Goal: Task Accomplishment & Management: Use online tool/utility

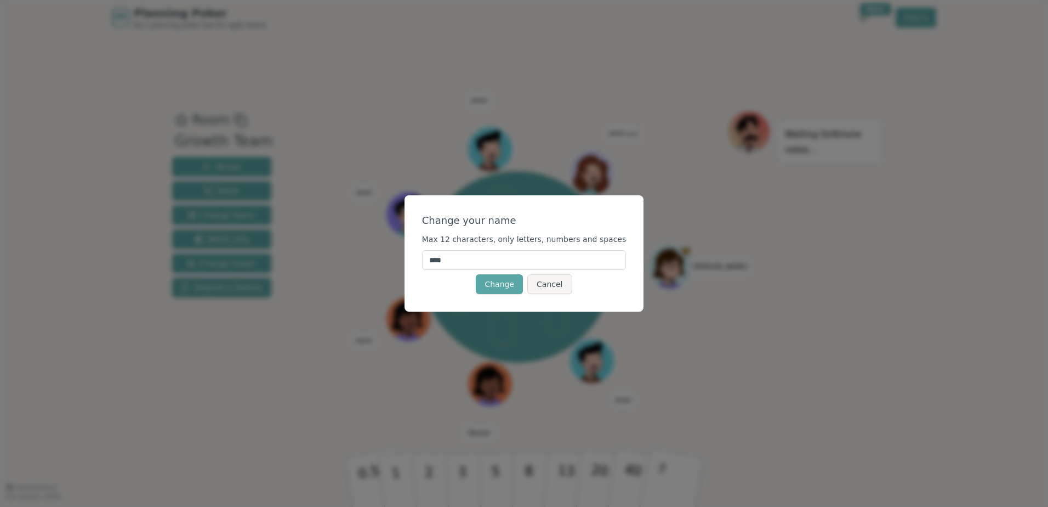
drag, startPoint x: 494, startPoint y: 258, endPoint x: 430, endPoint y: 258, distance: 63.6
click at [430, 258] on div "Change your name Max 12 characters, only letters, numbers and spaces **** Chang…" at bounding box center [525, 253] width 240 height 116
click at [515, 265] on input "******" at bounding box center [524, 260] width 204 height 20
type input "******"
click at [502, 288] on button "Change" at bounding box center [499, 284] width 47 height 20
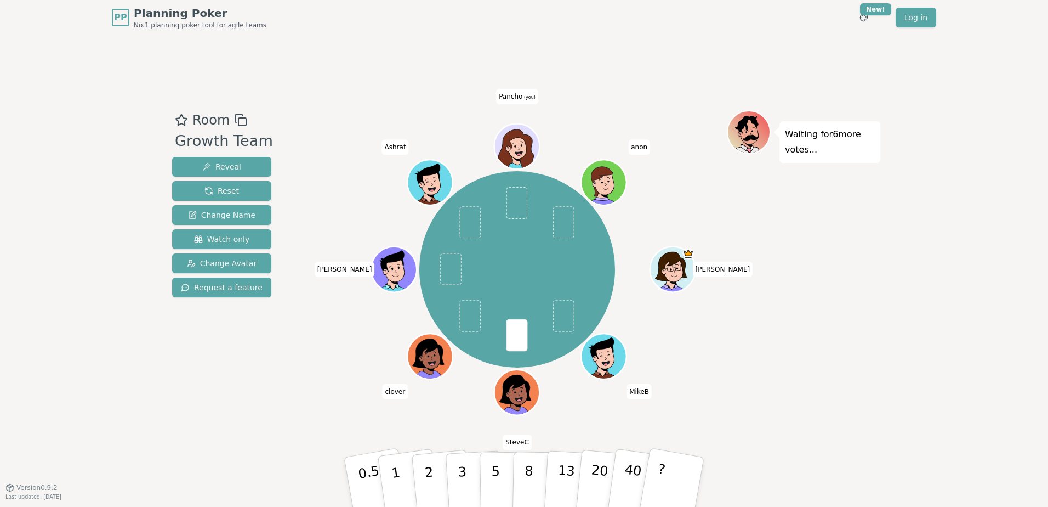
click at [524, 146] on icon at bounding box center [519, 145] width 44 height 5
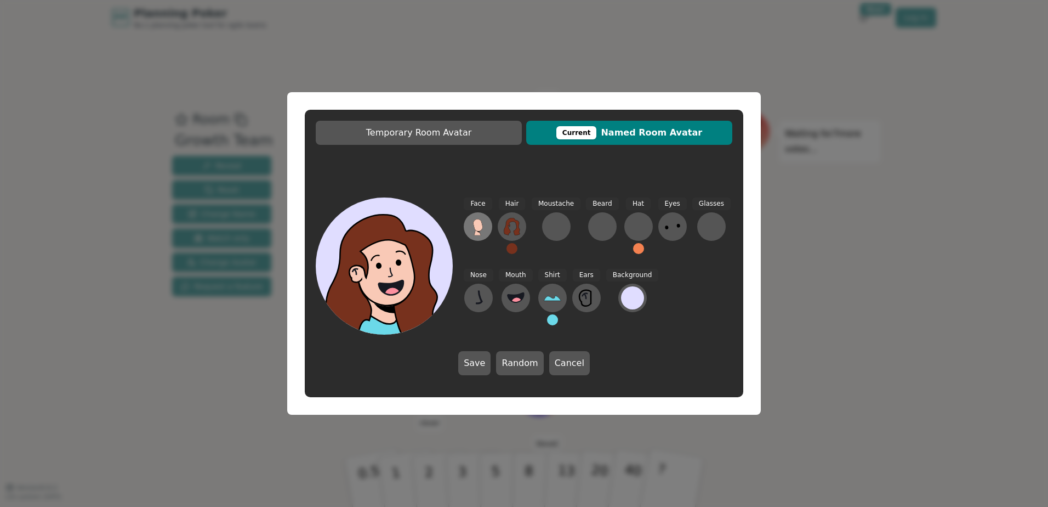
click at [490, 227] on button at bounding box center [478, 226] width 29 height 29
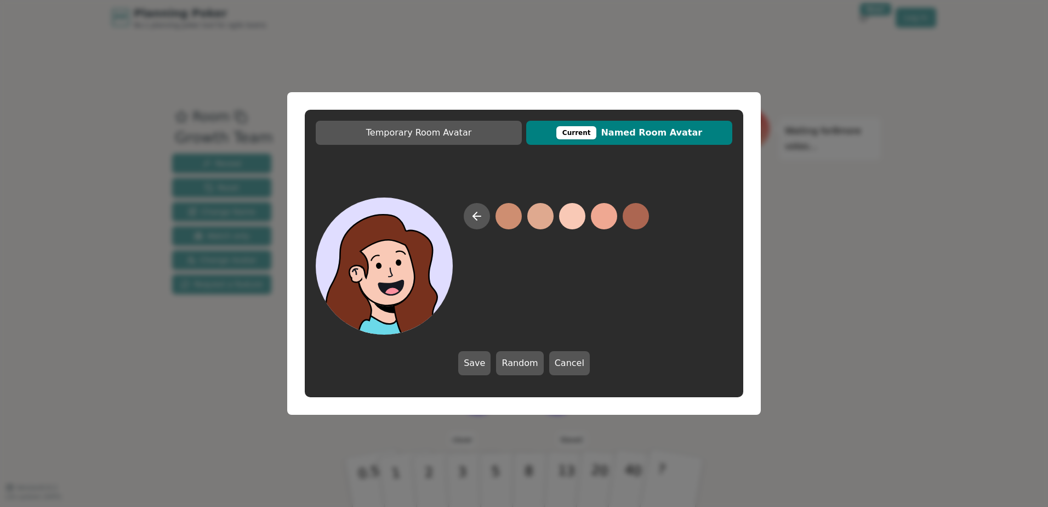
click at [581, 213] on button at bounding box center [572, 216] width 26 height 26
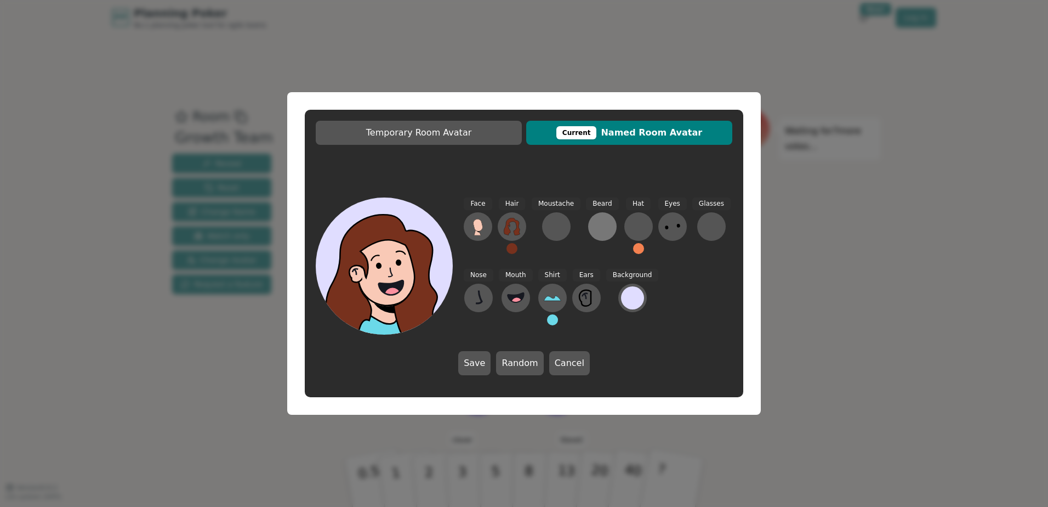
click at [604, 217] on button at bounding box center [602, 226] width 29 height 29
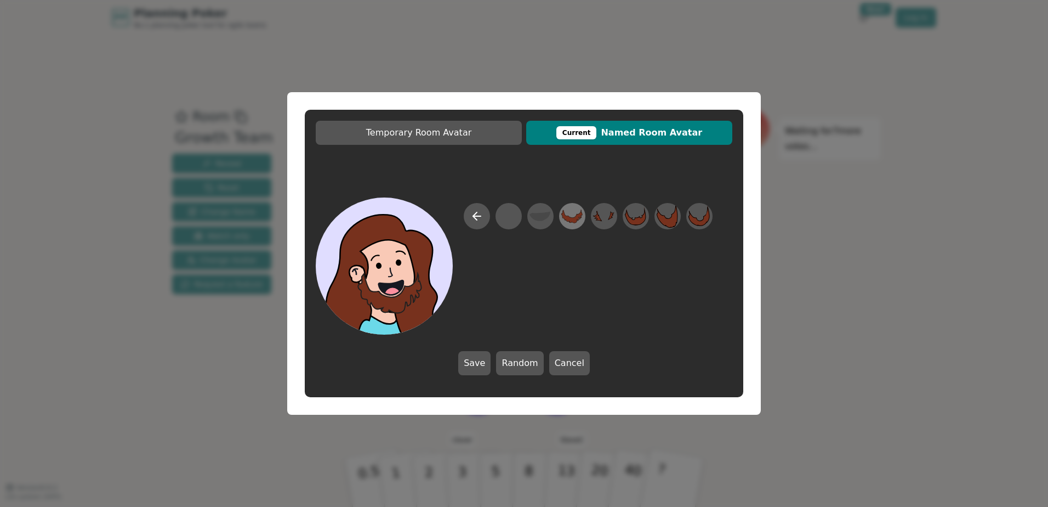
click at [574, 219] on icon at bounding box center [571, 216] width 21 height 14
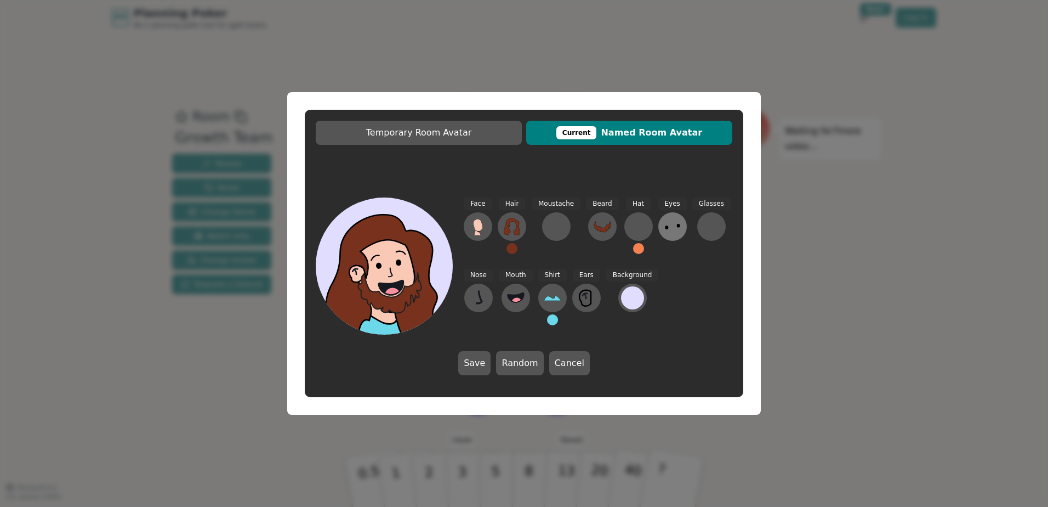
click at [670, 224] on icon at bounding box center [673, 227] width 18 height 18
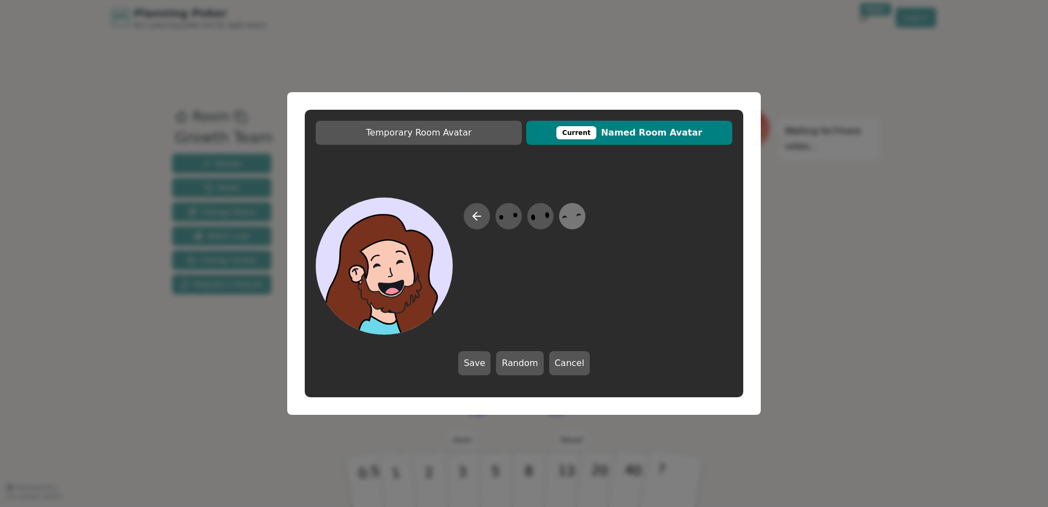
click at [576, 221] on icon at bounding box center [571, 216] width 21 height 25
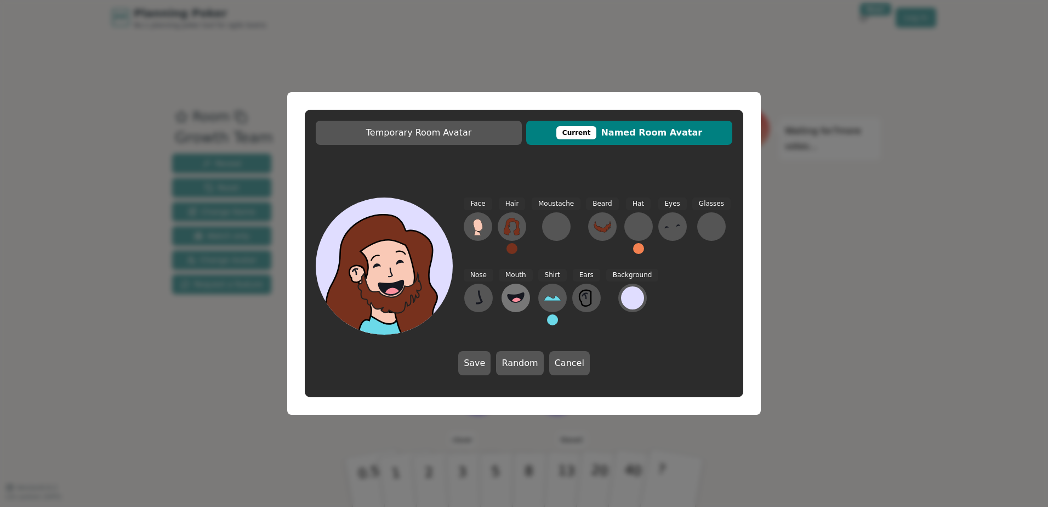
click at [509, 295] on icon at bounding box center [516, 296] width 16 height 9
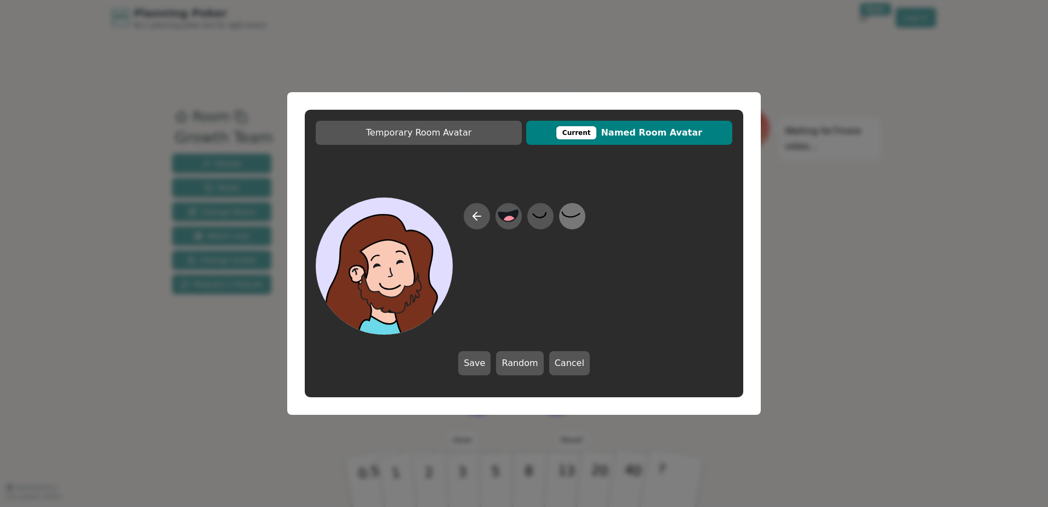
click at [564, 214] on icon at bounding box center [571, 214] width 18 height 5
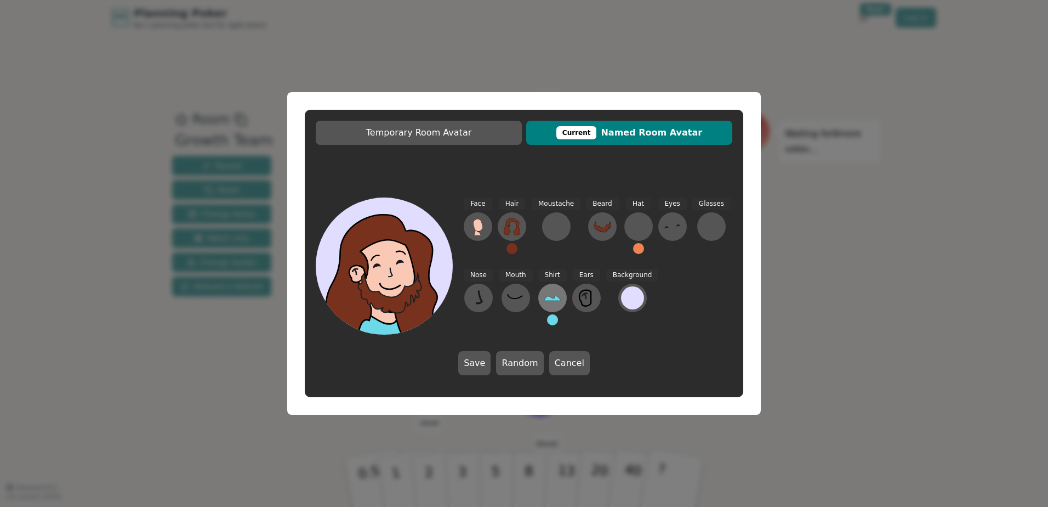
click at [554, 294] on icon at bounding box center [553, 298] width 18 height 18
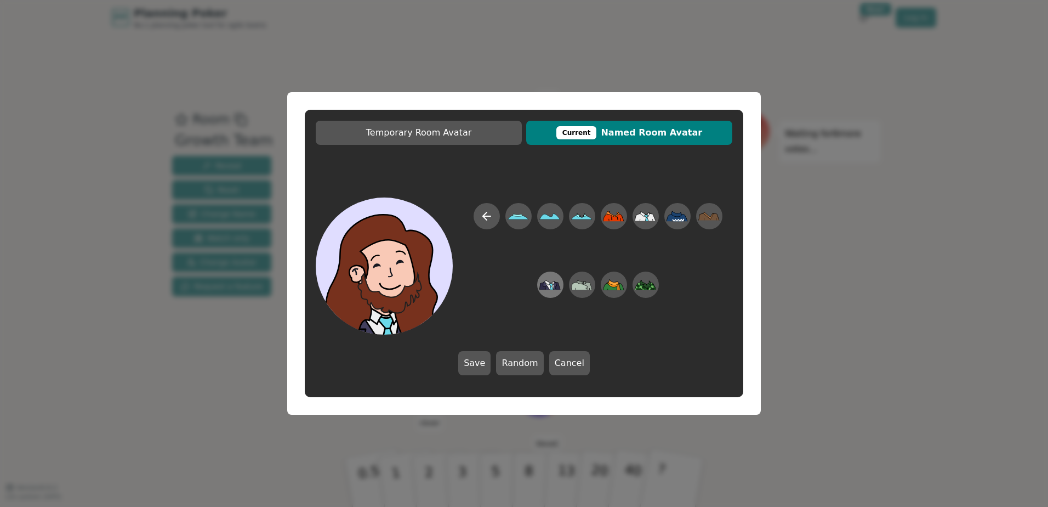
click at [549, 289] on icon at bounding box center [547, 285] width 6 height 8
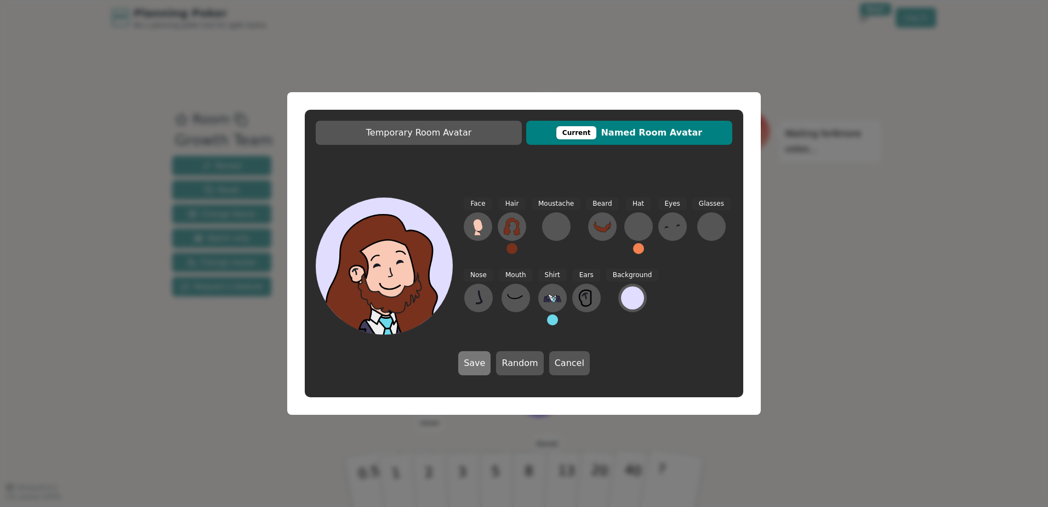
click at [476, 371] on button "Save" at bounding box center [474, 363] width 32 height 24
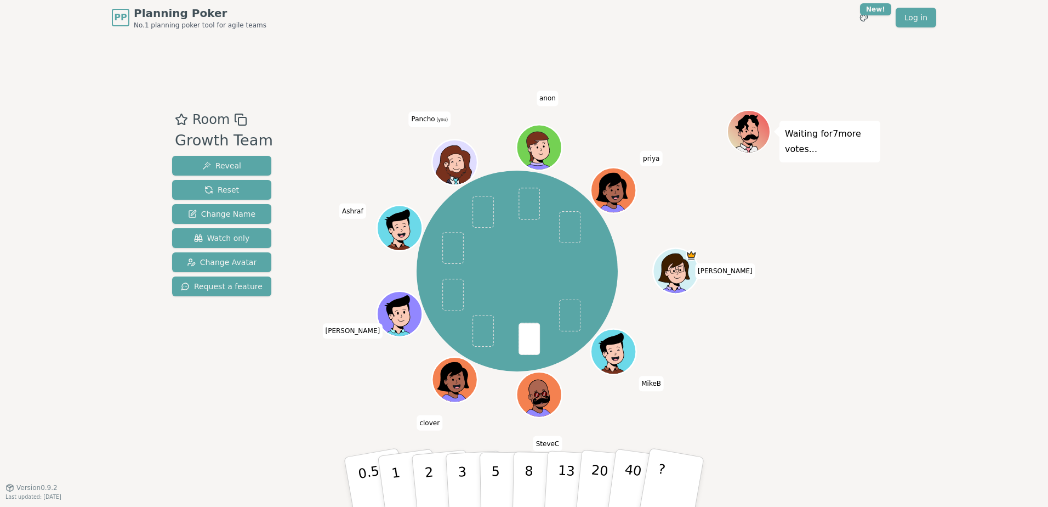
click at [452, 169] on icon at bounding box center [456, 171] width 44 height 14
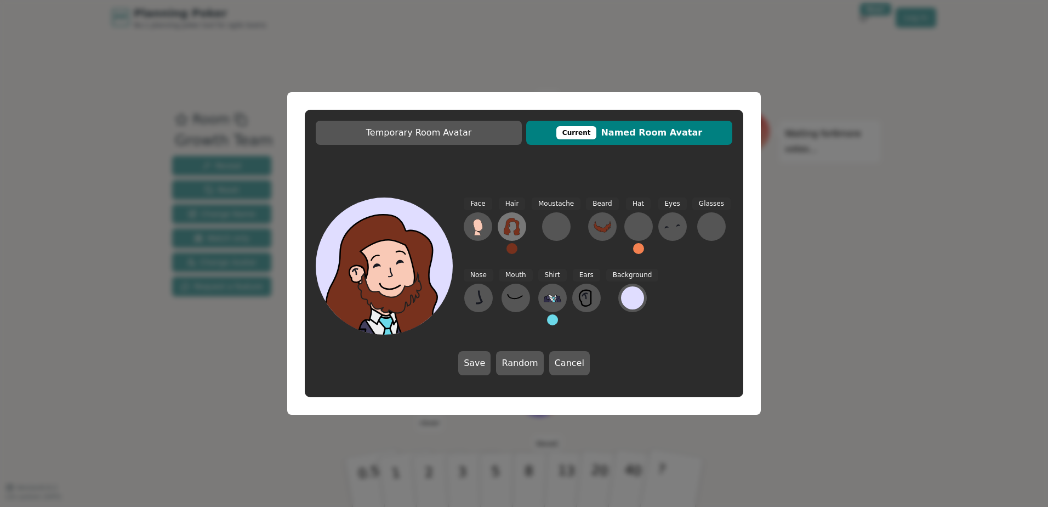
click at [522, 225] on button at bounding box center [512, 226] width 29 height 29
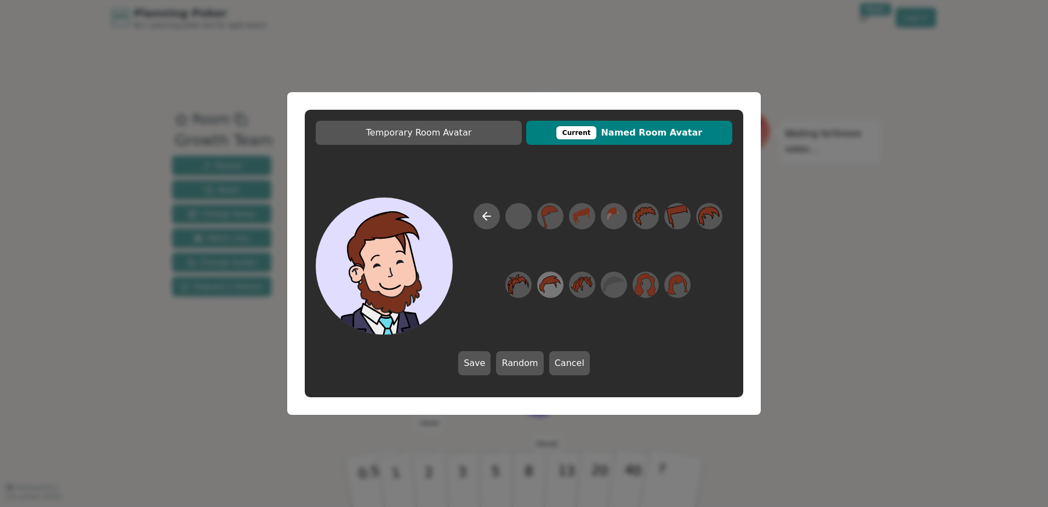
click at [543, 282] on icon at bounding box center [549, 284] width 21 height 18
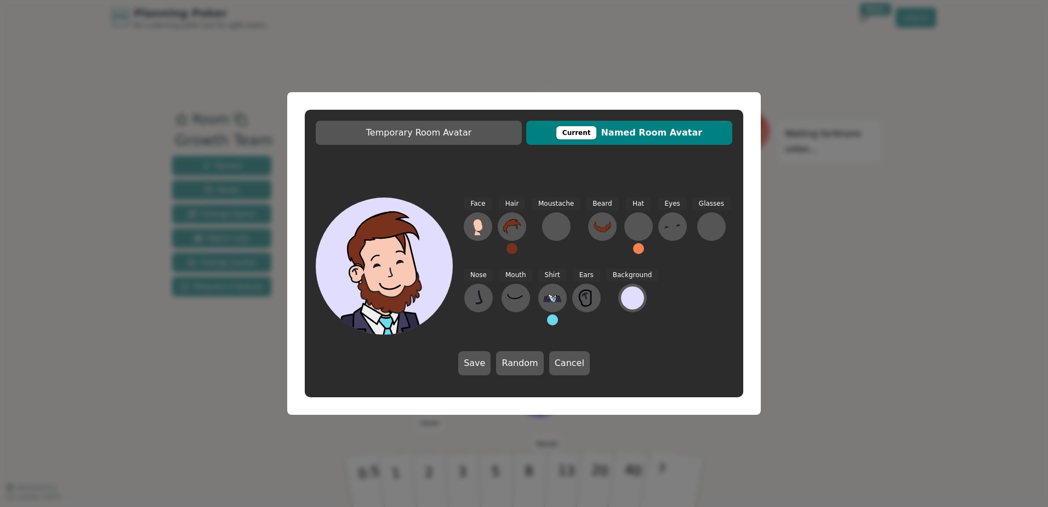
click at [513, 250] on button at bounding box center [512, 248] width 11 height 11
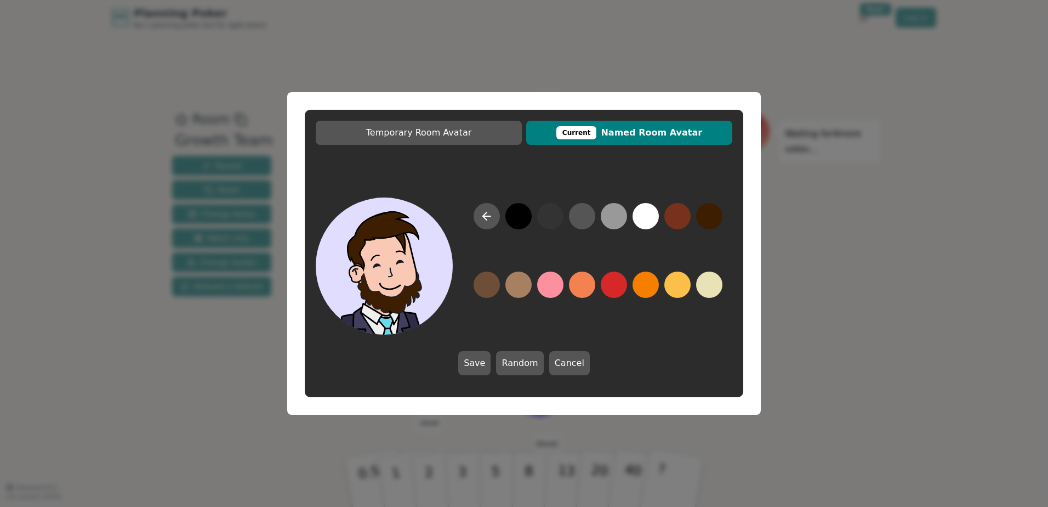
click at [707, 217] on button at bounding box center [709, 216] width 26 height 26
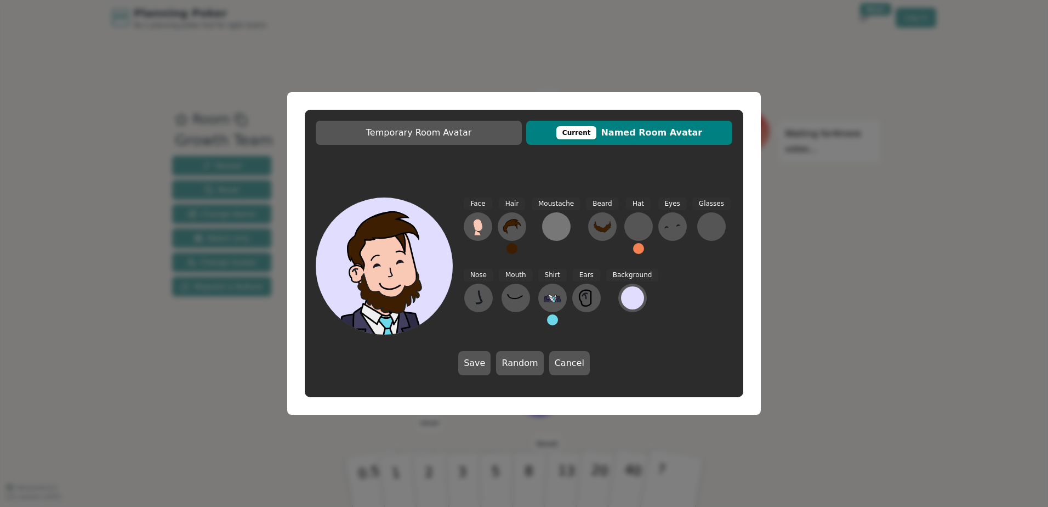
click at [562, 222] on div at bounding box center [557, 227] width 18 height 18
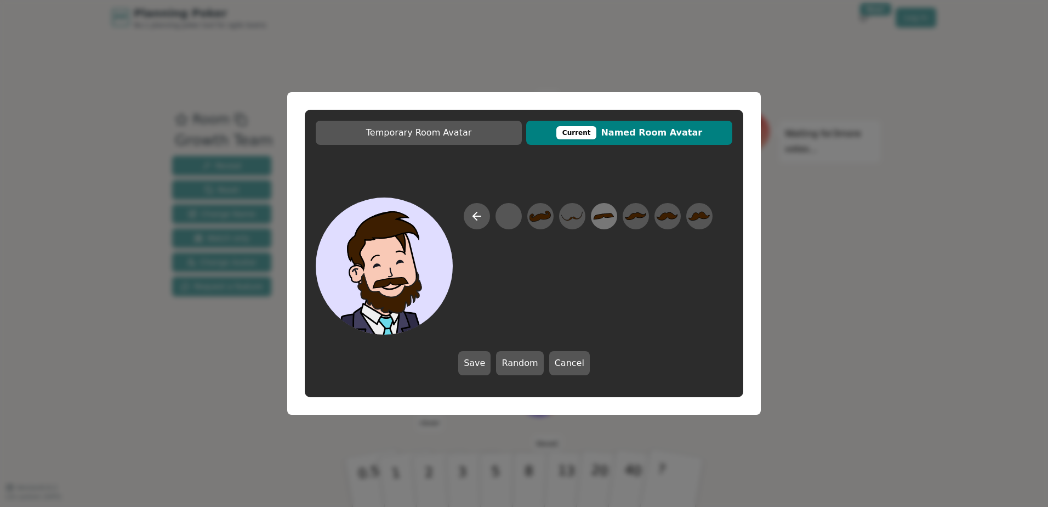
click at [599, 215] on icon at bounding box center [604, 216] width 20 height 6
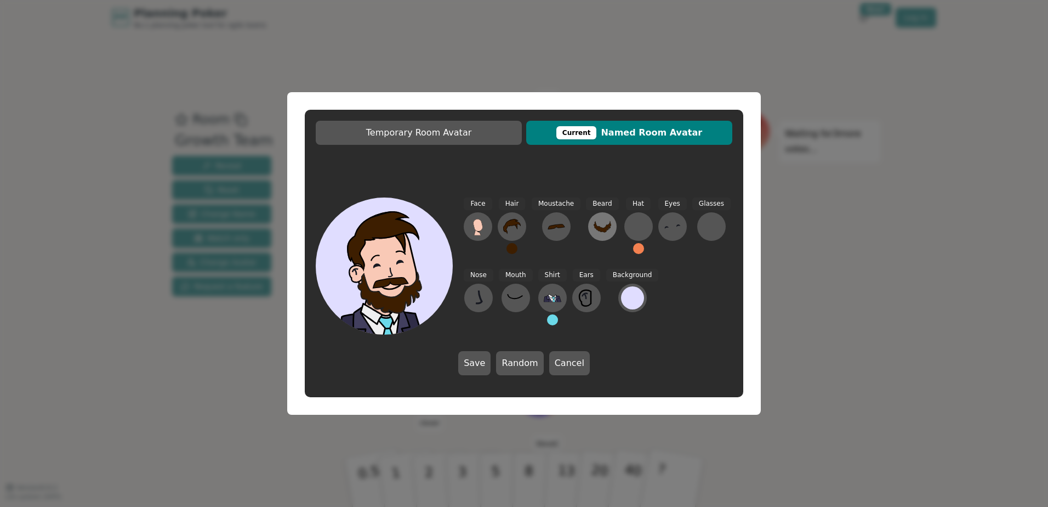
click at [598, 224] on icon at bounding box center [603, 227] width 18 height 18
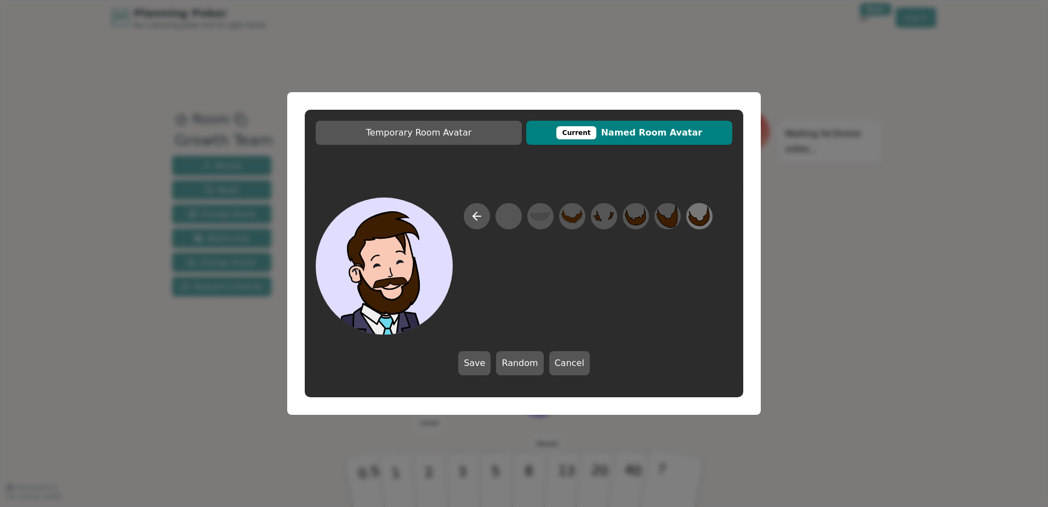
click at [698, 220] on icon at bounding box center [699, 216] width 21 height 20
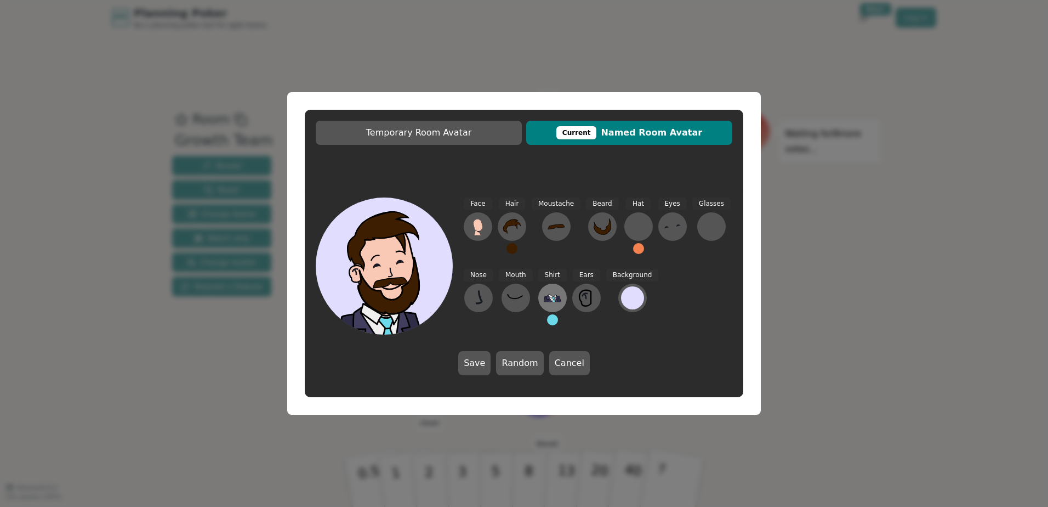
click at [552, 298] on icon at bounding box center [553, 298] width 3 height 2
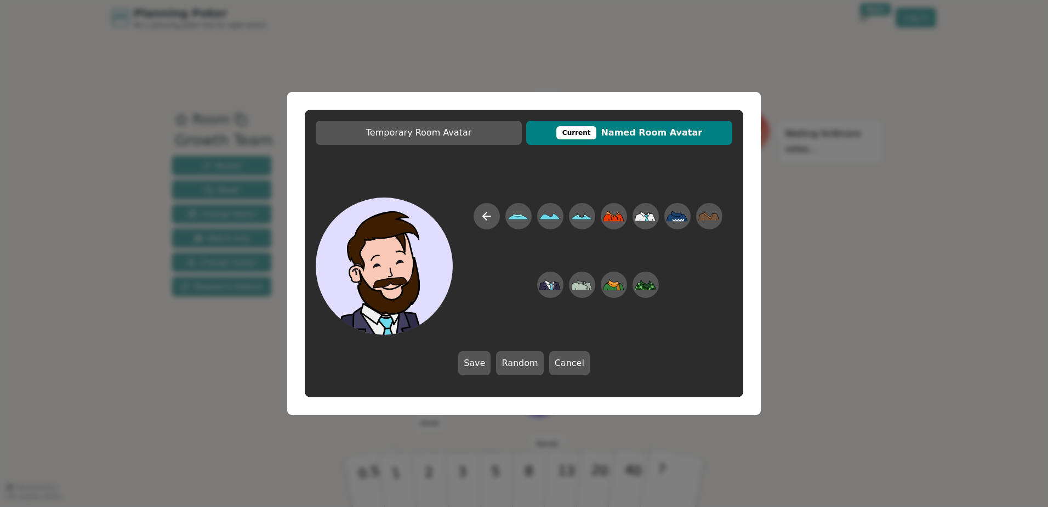
click at [639, 326] on div at bounding box center [598, 269] width 269 height 132
click at [482, 365] on button "Save" at bounding box center [474, 363] width 32 height 24
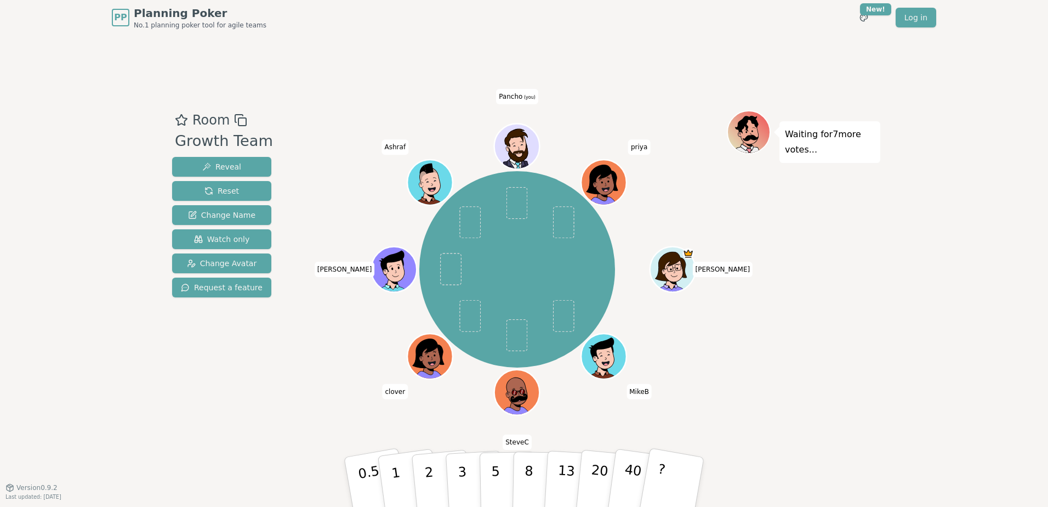
click at [520, 149] on icon at bounding box center [519, 151] width 12 height 20
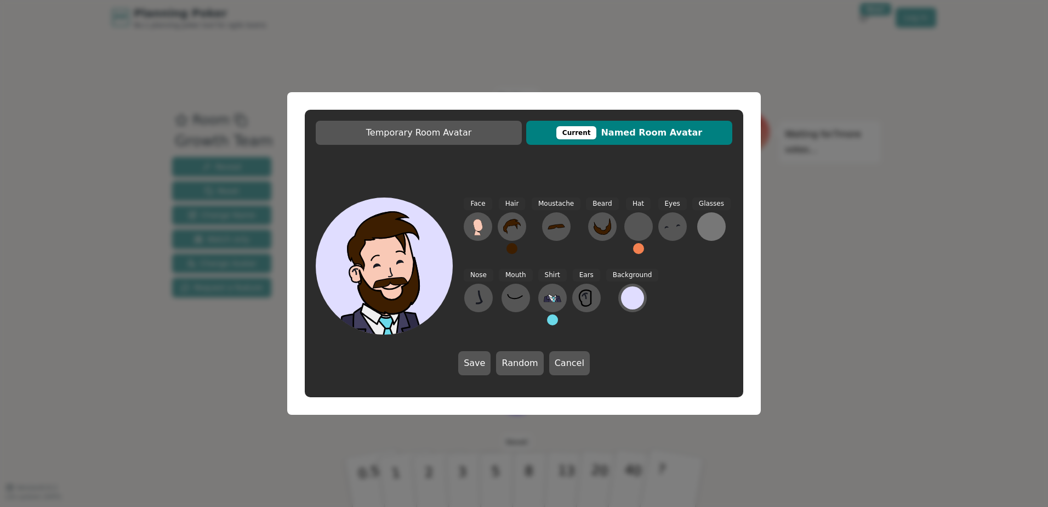
click at [706, 223] on div at bounding box center [712, 227] width 18 height 18
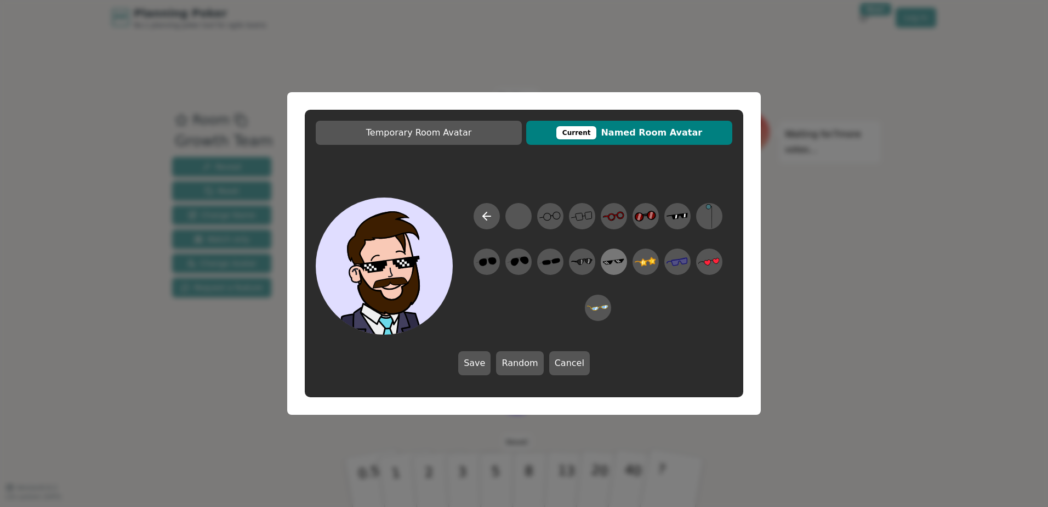
click at [613, 263] on icon at bounding box center [613, 261] width 21 height 25
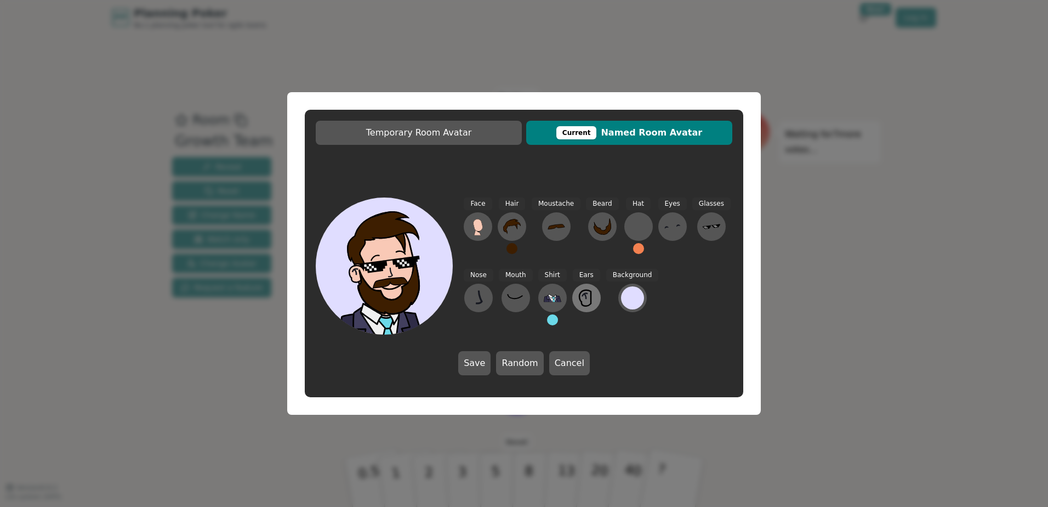
click at [587, 289] on icon at bounding box center [587, 298] width 18 height 18
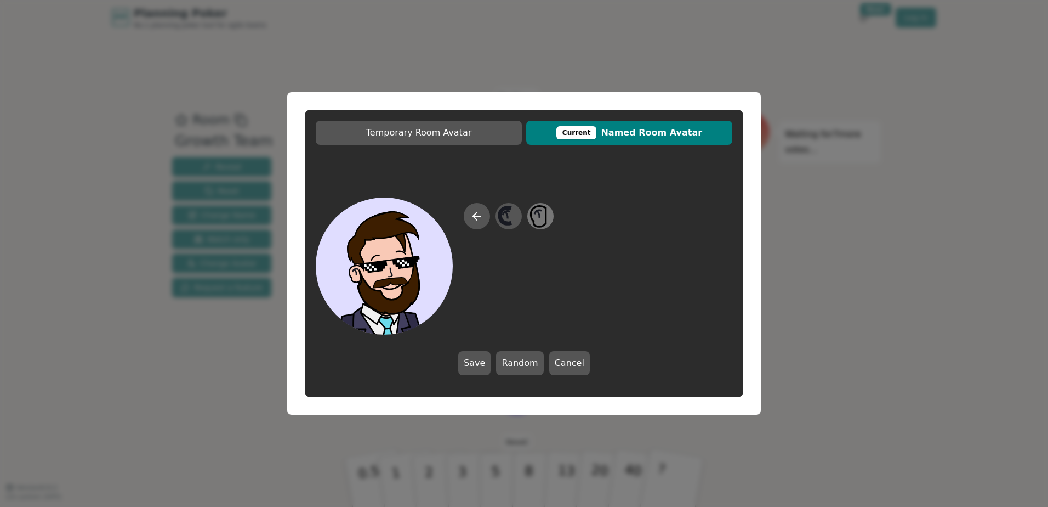
click at [549, 217] on icon at bounding box center [540, 216] width 21 height 25
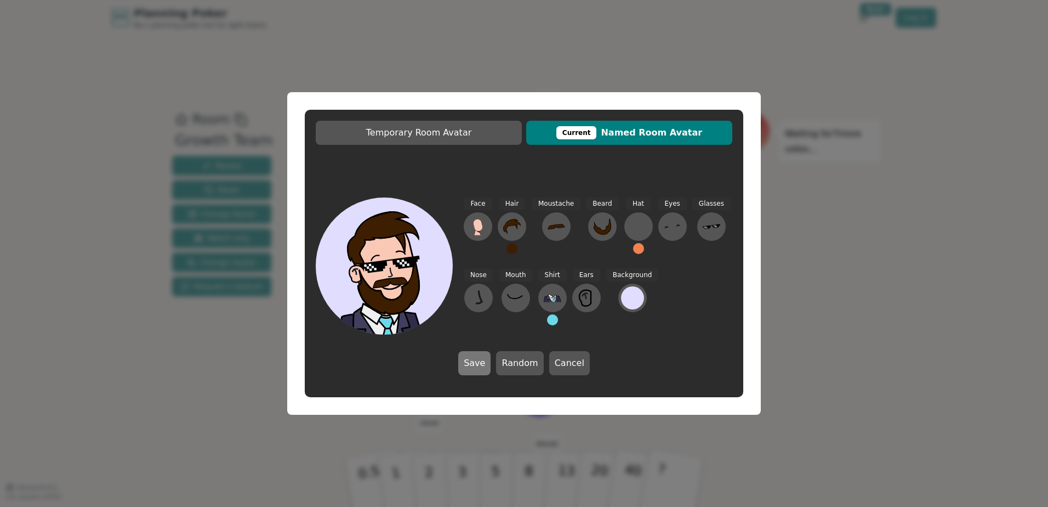
click at [487, 362] on button "Save" at bounding box center [474, 363] width 32 height 24
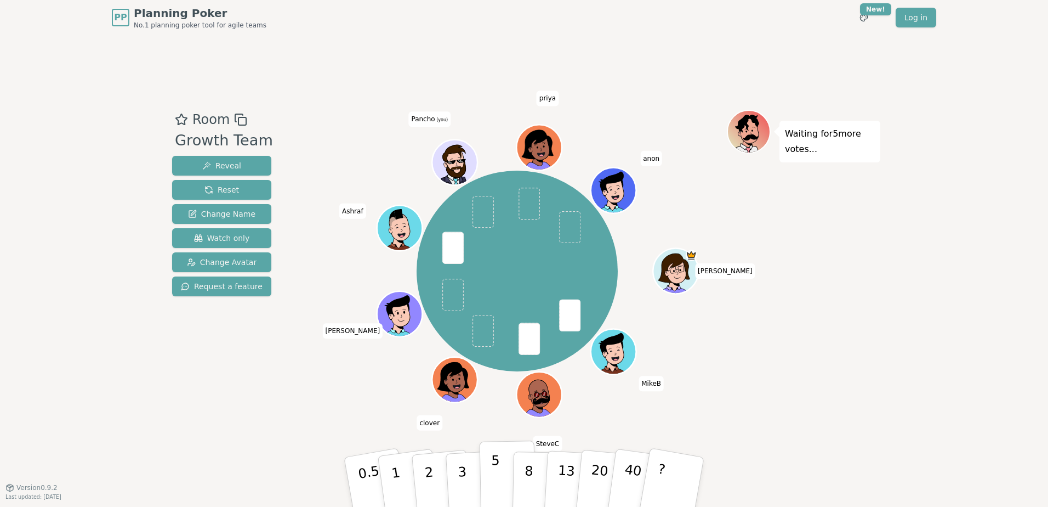
click at [498, 475] on p "5" at bounding box center [495, 481] width 9 height 59
click at [464, 478] on p "3" at bounding box center [463, 483] width 12 height 60
click at [457, 165] on icon at bounding box center [457, 168] width 12 height 20
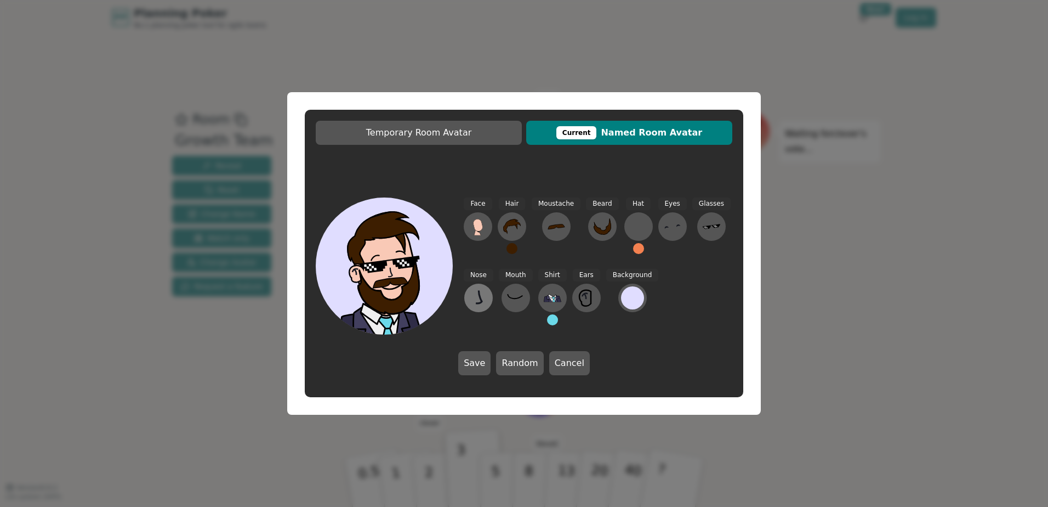
click at [467, 298] on button at bounding box center [478, 297] width 29 height 29
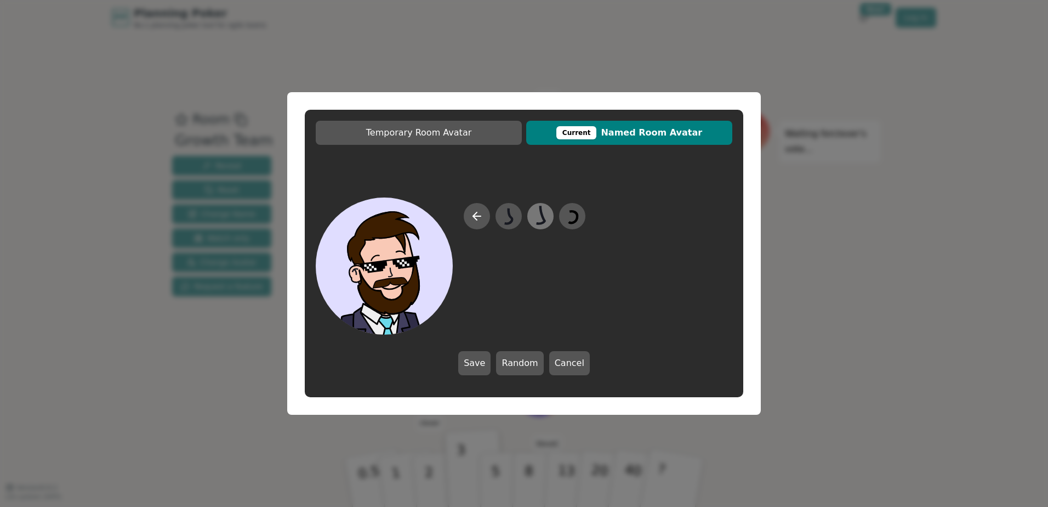
click at [548, 217] on icon at bounding box center [540, 216] width 21 height 25
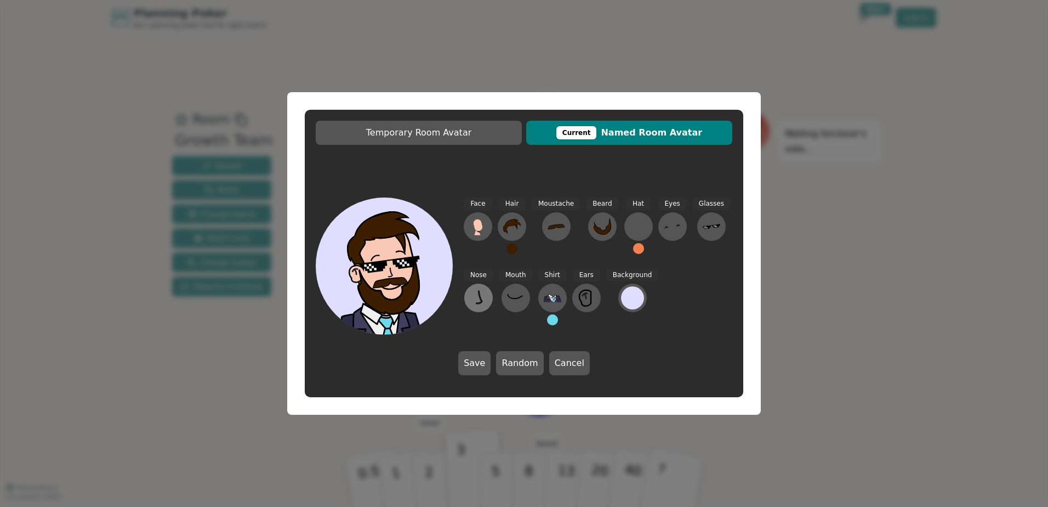
click at [471, 307] on button at bounding box center [478, 297] width 29 height 29
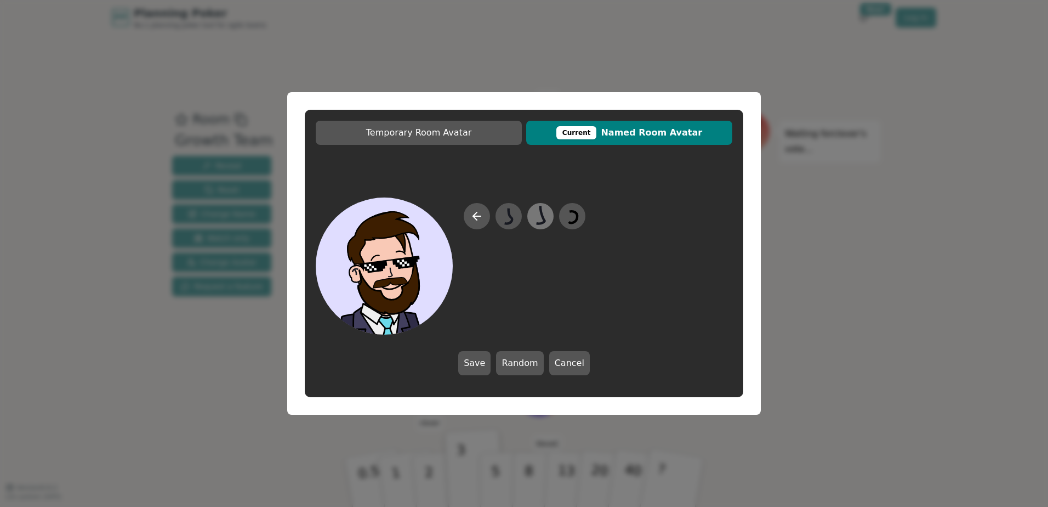
click at [541, 217] on icon at bounding box center [540, 216] width 21 height 25
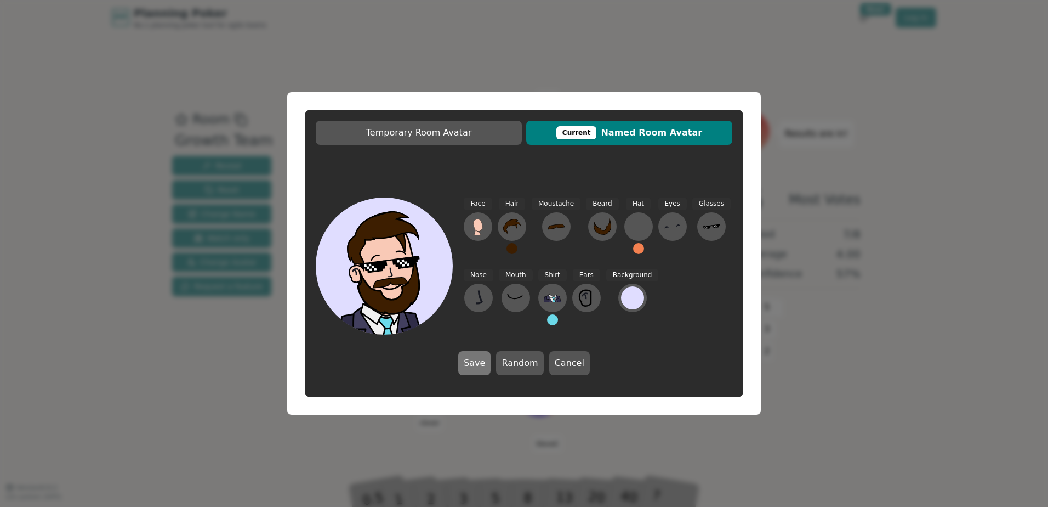
click at [472, 360] on button "Save" at bounding box center [474, 363] width 32 height 24
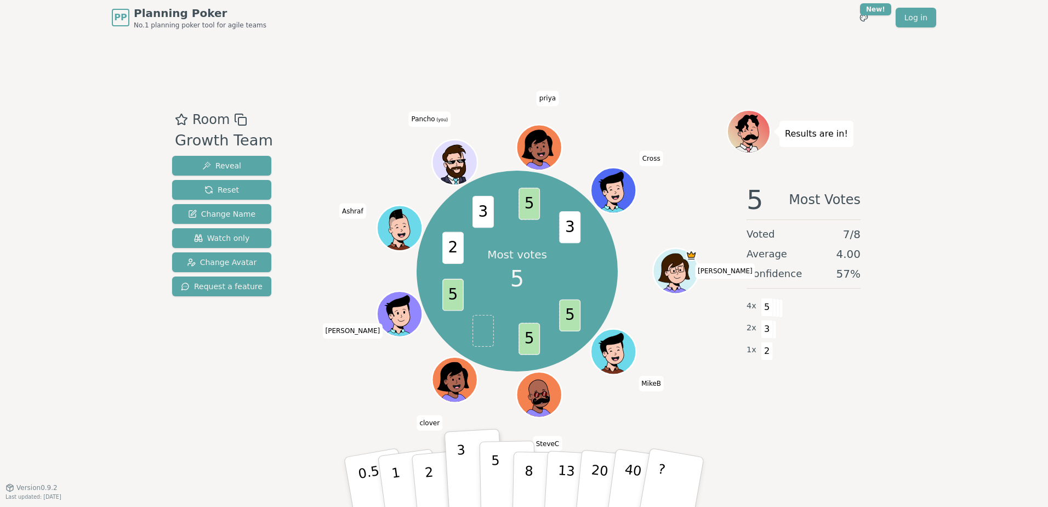
click at [498, 479] on p "5" at bounding box center [495, 481] width 9 height 59
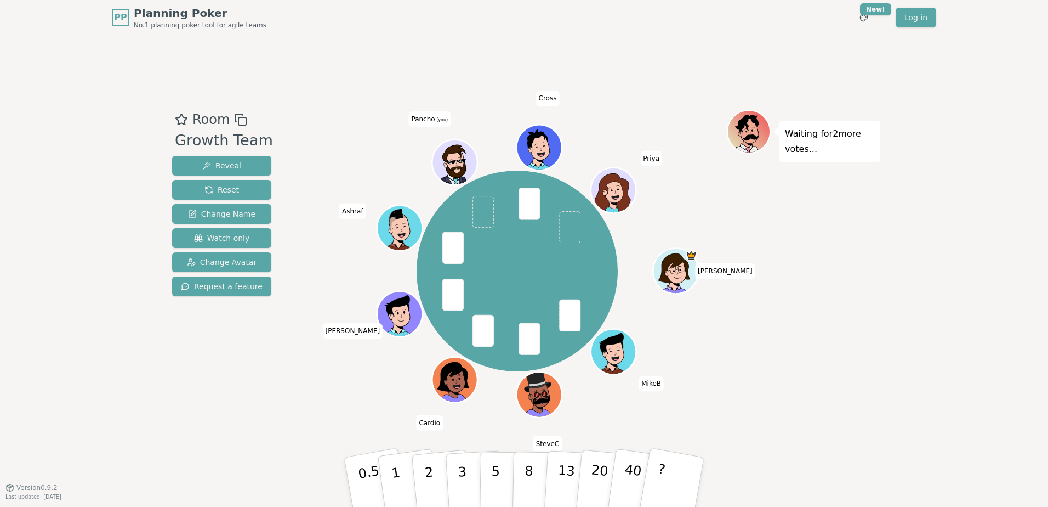
drag, startPoint x: 869, startPoint y: 373, endPoint x: 638, endPoint y: 432, distance: 238.7
click at [869, 373] on div "Waiting for 2 more votes..." at bounding box center [803, 261] width 153 height 303
click at [452, 484] on button "3" at bounding box center [475, 482] width 60 height 86
